Goal: Information Seeking & Learning: Compare options

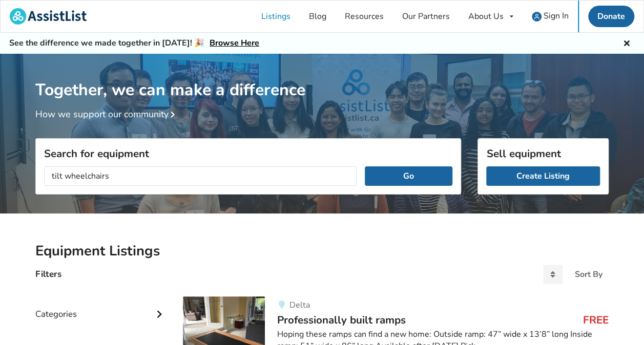
type input "tilt wheelchairs"
click at [365, 166] on button "Go" at bounding box center [409, 175] width 88 height 19
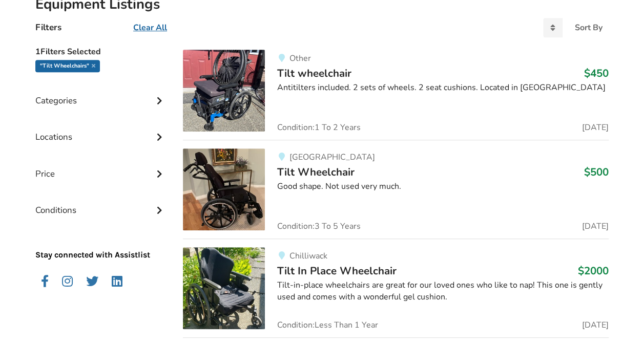
scroll to position [256, 0]
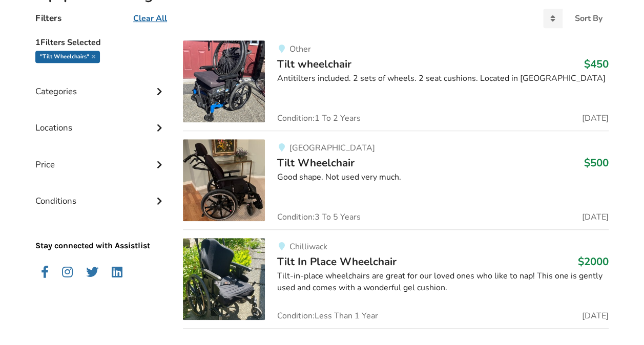
click at [247, 195] on img at bounding box center [224, 180] width 82 height 82
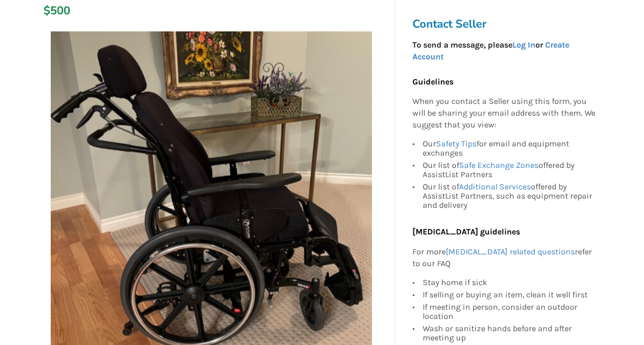
scroll to position [154, 0]
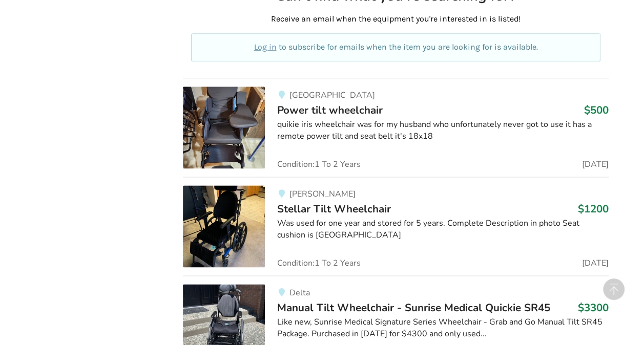
scroll to position [615, 0]
click at [321, 220] on div "Was used for one year and stored for 5 years. Complete Description in photo Sea…" at bounding box center [442, 229] width 331 height 24
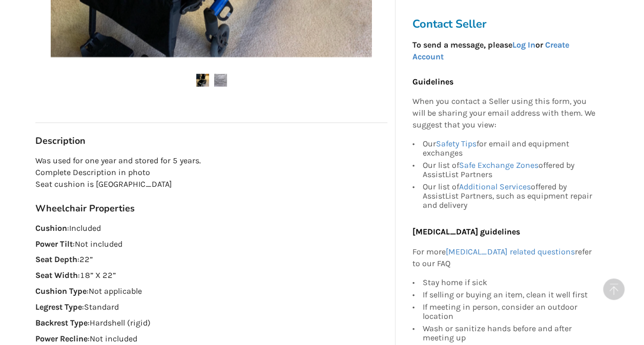
scroll to position [461, 0]
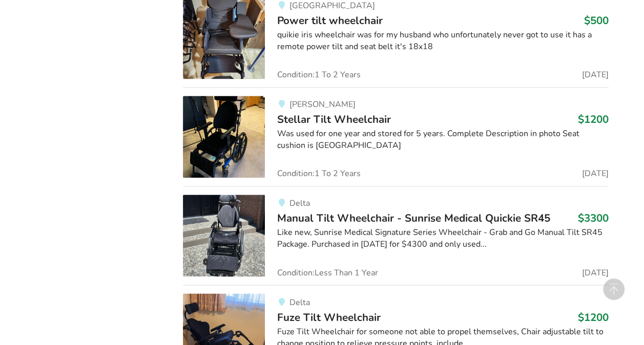
scroll to position [768, 0]
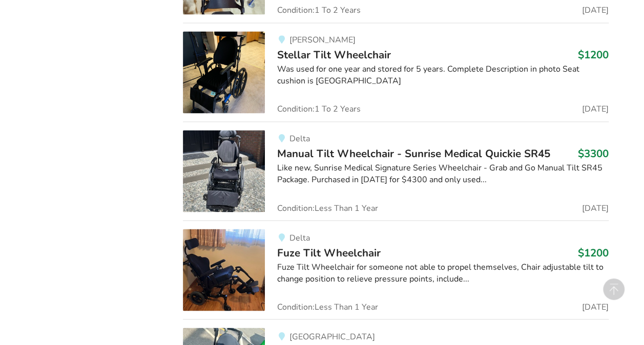
click at [350, 270] on div "Fuze Tilt Wheelchair for someone not able to propel themselves, Chair adjustabl…" at bounding box center [442, 273] width 331 height 24
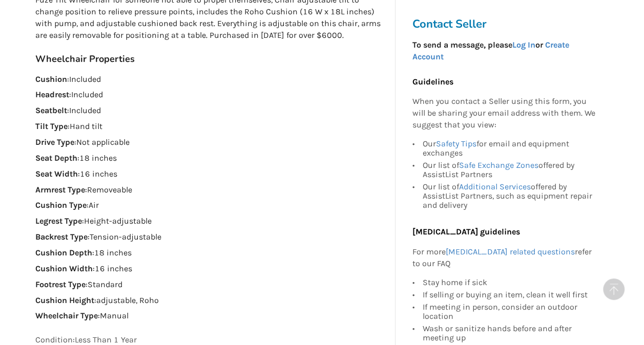
scroll to position [615, 0]
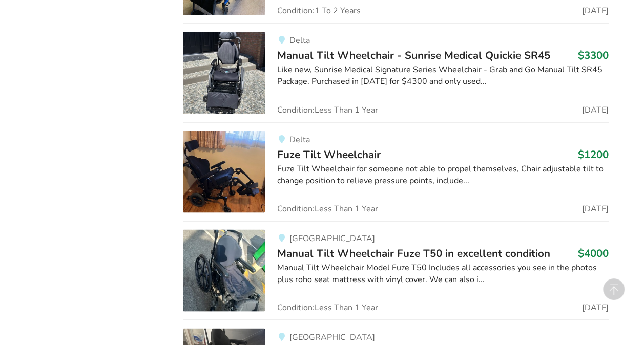
scroll to position [871, 0]
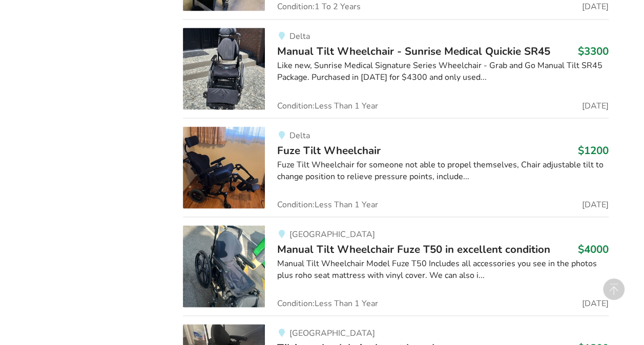
click at [394, 251] on span "Manual Tilt Wheelchair Fuze T50 in excellent condition" at bounding box center [413, 249] width 273 height 14
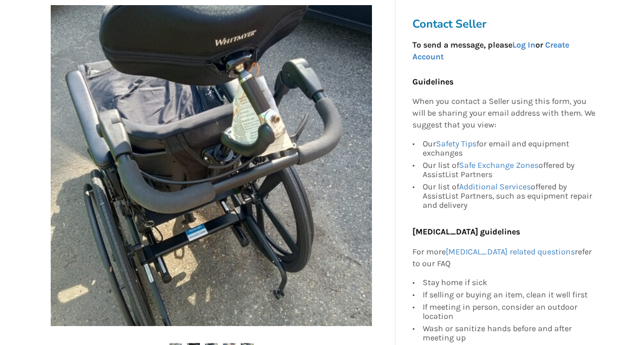
scroll to position [205, 0]
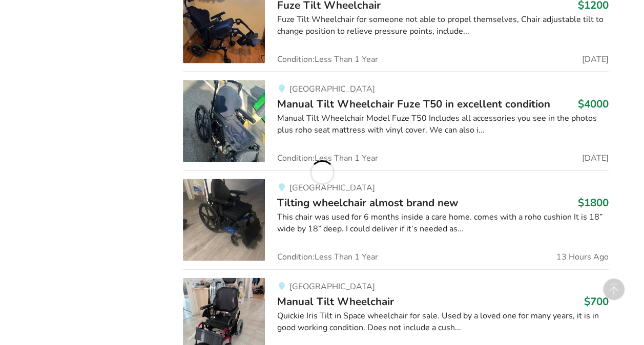
scroll to position [1076, 0]
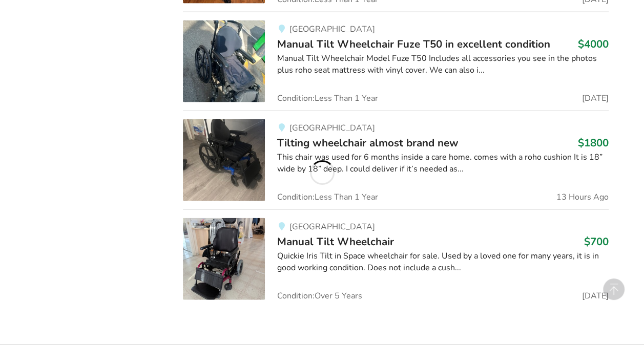
click at [343, 256] on div "Quickie Iris Tilt in Space wheelchair for sale. Used by a loved one for many ye…" at bounding box center [442, 262] width 331 height 24
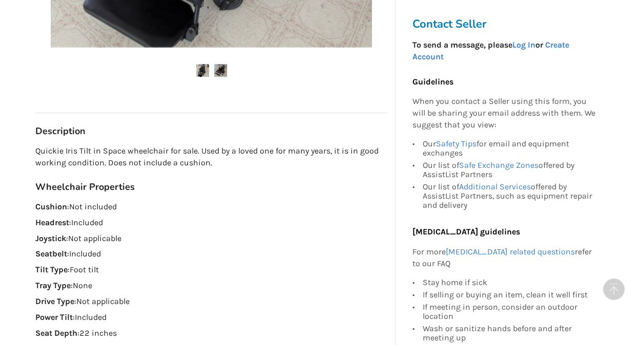
scroll to position [563, 0]
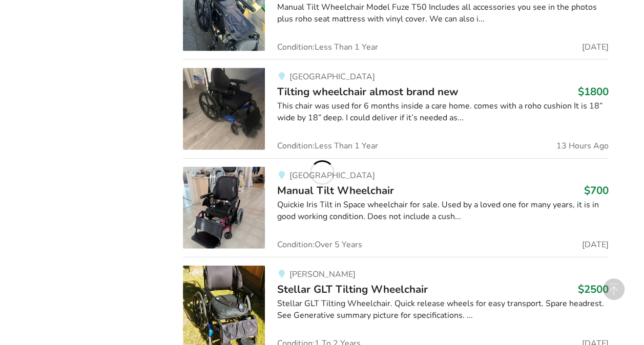
scroll to position [1103, 0]
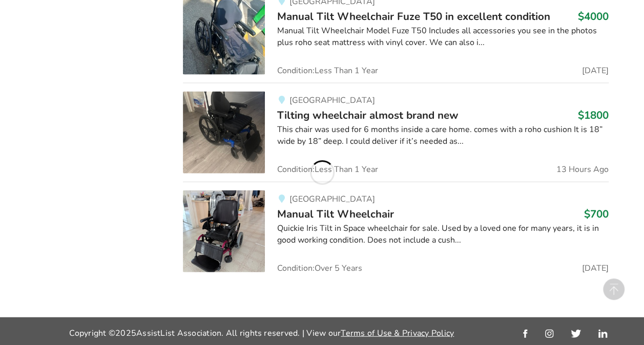
click at [358, 216] on span "Manual Tilt Wheelchair" at bounding box center [335, 214] width 117 height 14
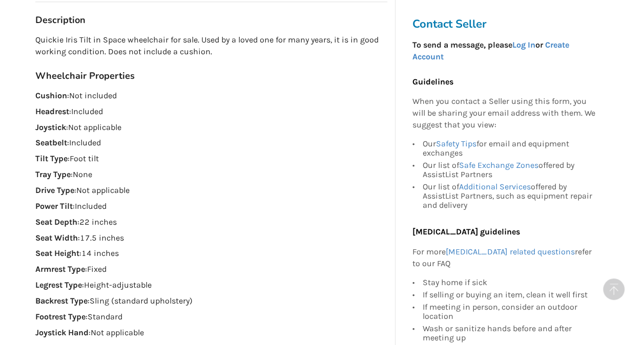
scroll to position [410, 0]
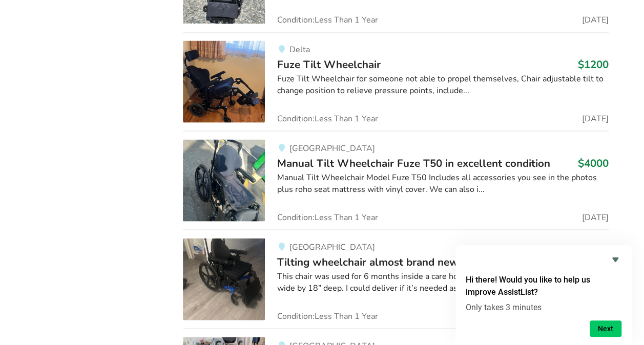
scroll to position [1052, 0]
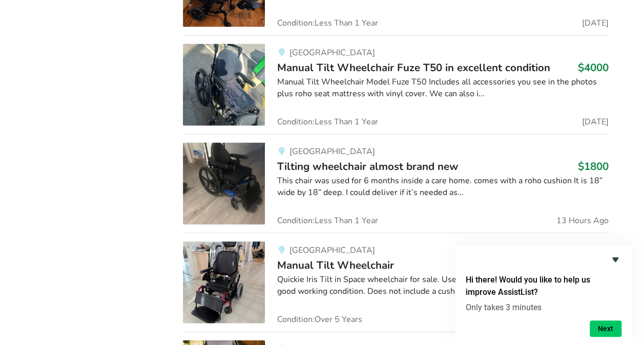
click at [615, 258] on icon "Hide survey" at bounding box center [615, 260] width 6 height 5
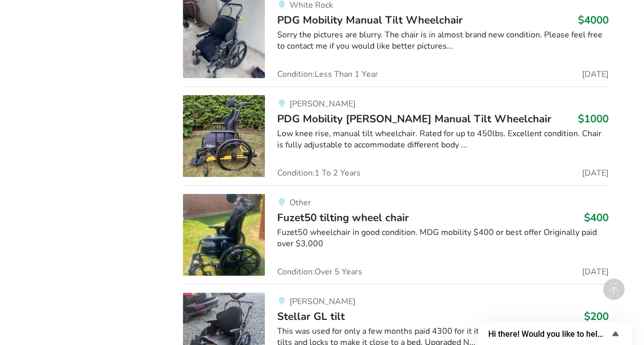
scroll to position [3291, 0]
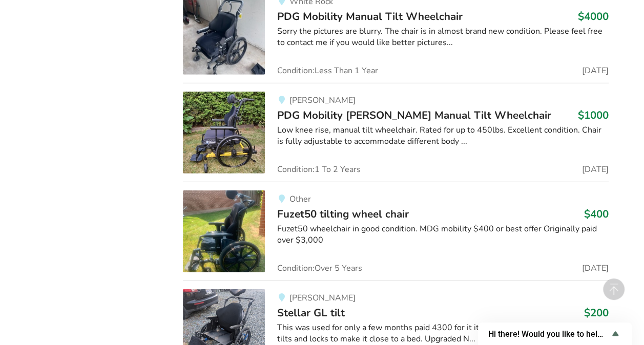
click at [363, 214] on div "Other Fuzet50 tilting wheel chair $400 Fuzet50 wheelchair in good condition. MD…" at bounding box center [437, 232] width 344 height 82
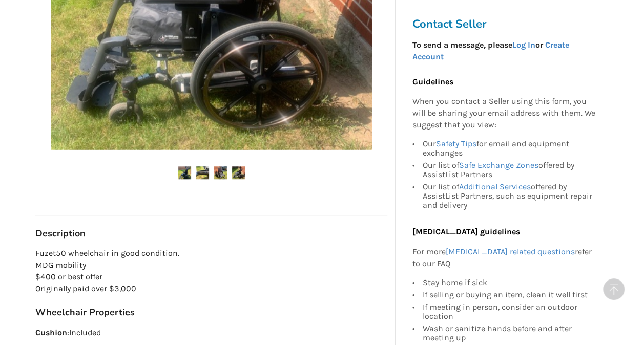
scroll to position [359, 0]
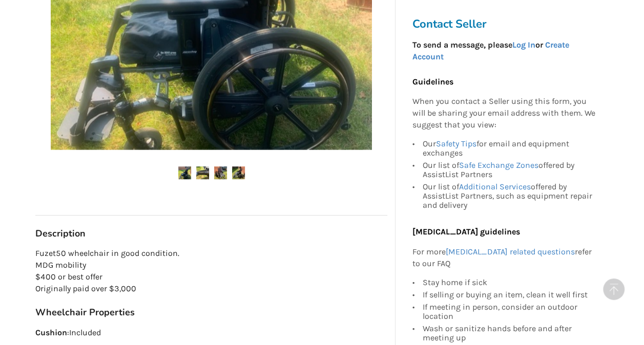
click at [201, 167] on img at bounding box center [202, 172] width 13 height 13
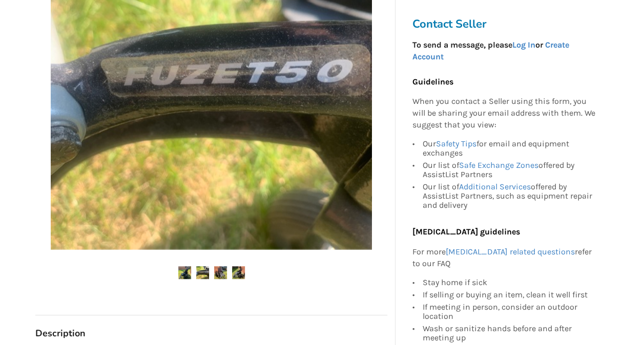
scroll to position [205, 0]
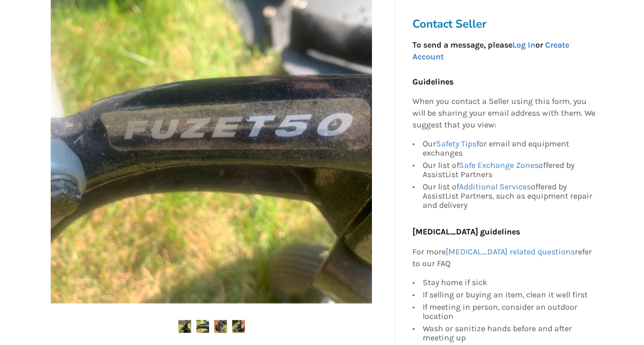
click at [221, 326] on img at bounding box center [220, 326] width 13 height 13
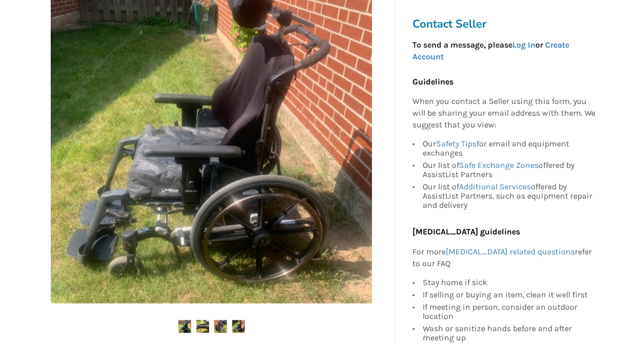
click at [240, 329] on img at bounding box center [238, 326] width 13 height 13
click at [221, 319] on div at bounding box center [211, 164] width 352 height 375
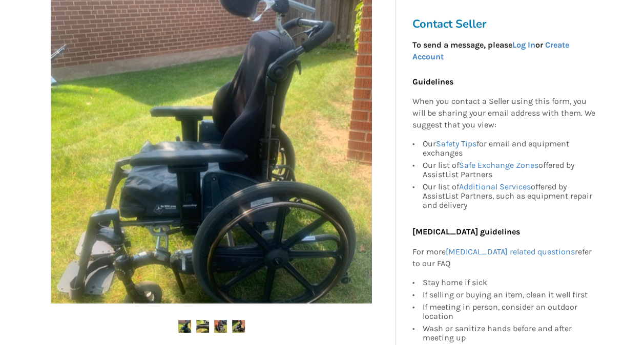
click at [179, 326] on img at bounding box center [184, 326] width 13 height 13
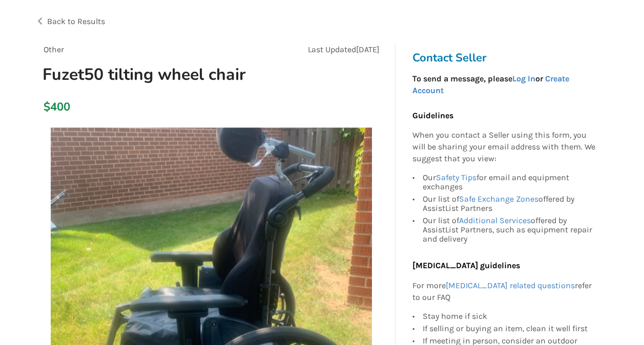
scroll to position [0, 0]
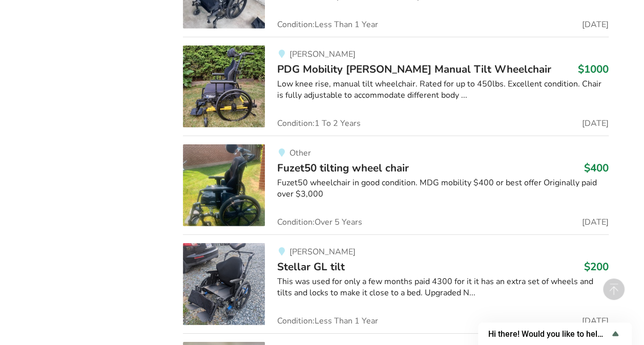
scroll to position [3394, 0]
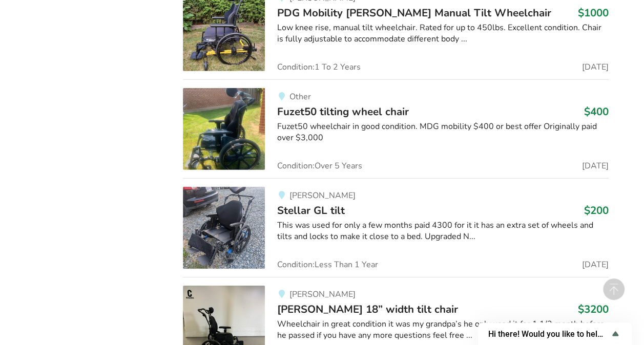
click at [325, 203] on span "Stellar GL tilt" at bounding box center [311, 210] width 68 height 14
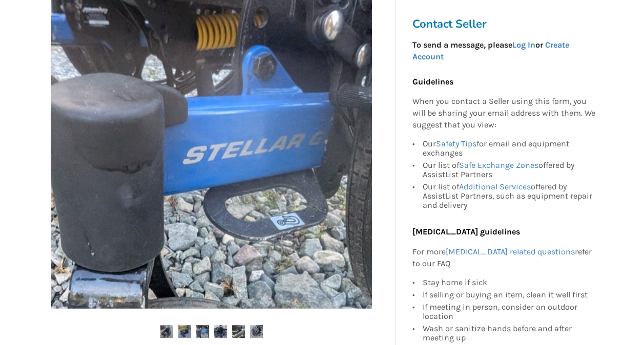
scroll to position [256, 0]
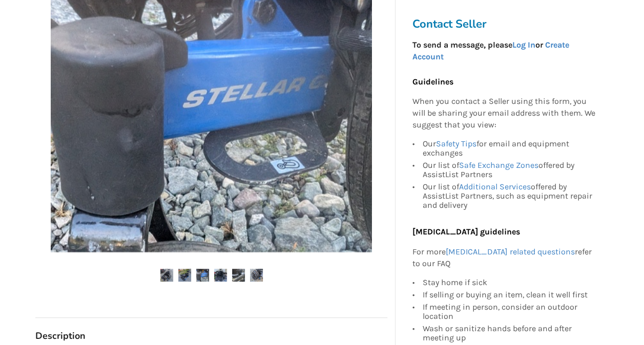
click at [181, 275] on img at bounding box center [184, 275] width 13 height 13
click at [203, 279] on img at bounding box center [202, 275] width 13 height 13
click at [224, 275] on img at bounding box center [220, 275] width 13 height 13
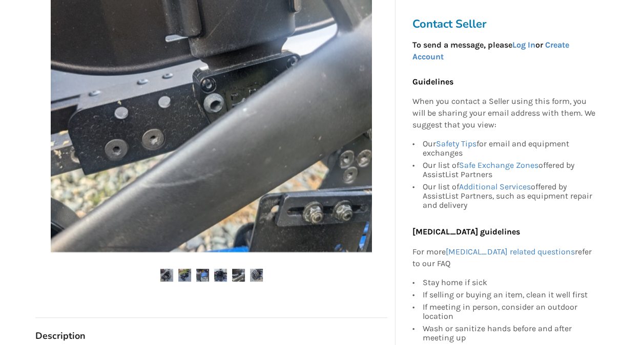
click at [260, 276] on img at bounding box center [256, 275] width 13 height 13
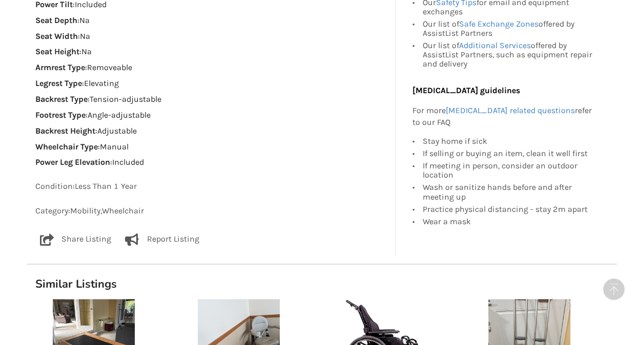
scroll to position [922, 0]
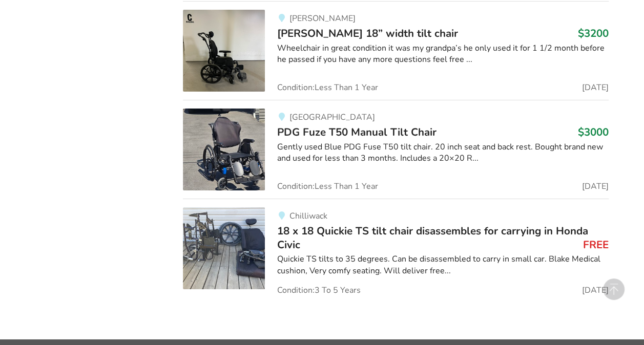
scroll to position [3686, 0]
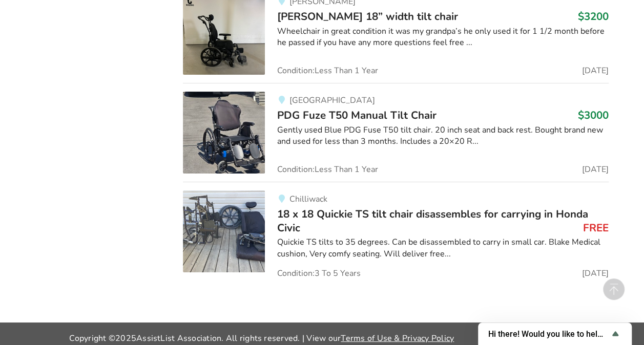
click at [336, 108] on span "PDG Fuze T50 Manual Tilt Chair" at bounding box center [356, 115] width 159 height 14
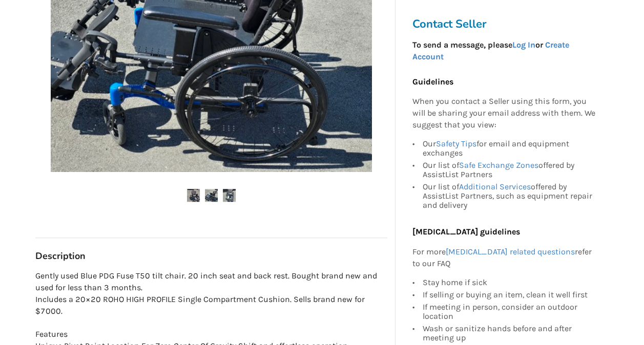
scroll to position [154, 0]
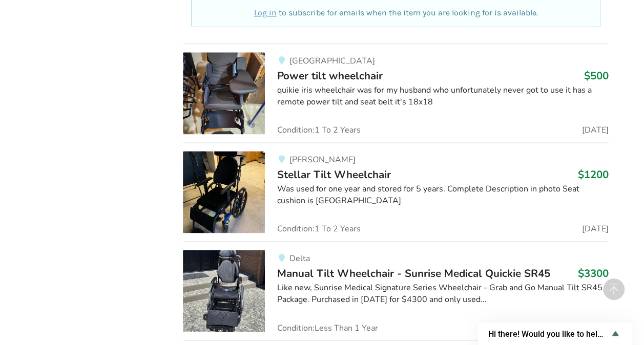
scroll to position [562, 0]
